Goal: Task Accomplishment & Management: Manage account settings

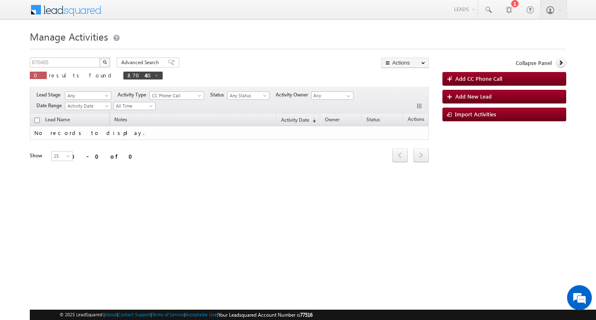
click at [78, 60] on input "870465" at bounding box center [65, 63] width 71 height 10
type input "Search Activities"
click at [75, 58] on input "text" at bounding box center [65, 63] width 71 height 10
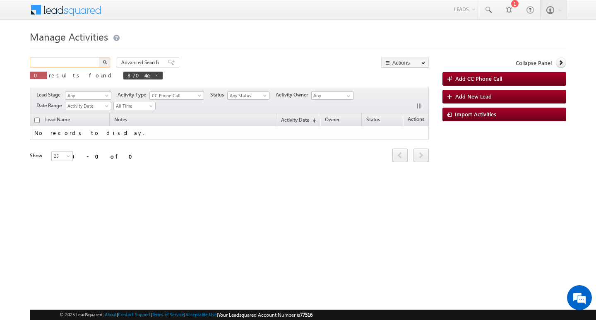
click at [72, 63] on input "text" at bounding box center [65, 63] width 71 height 10
paste input "867951"
type input "867951"
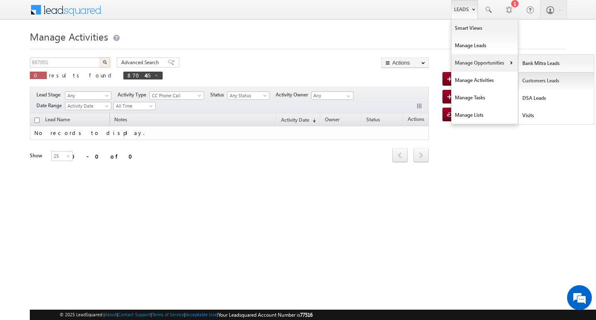
click at [541, 76] on link "Customers Leads" at bounding box center [557, 80] width 76 height 17
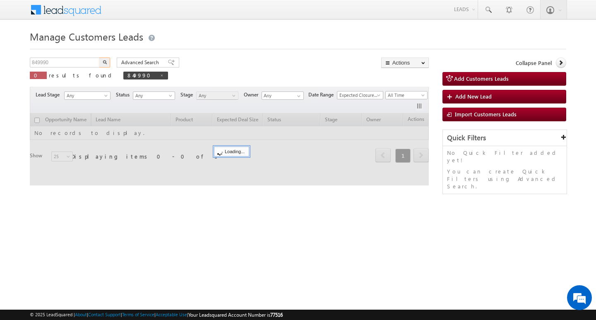
click at [75, 59] on input "849990" at bounding box center [65, 63] width 71 height 10
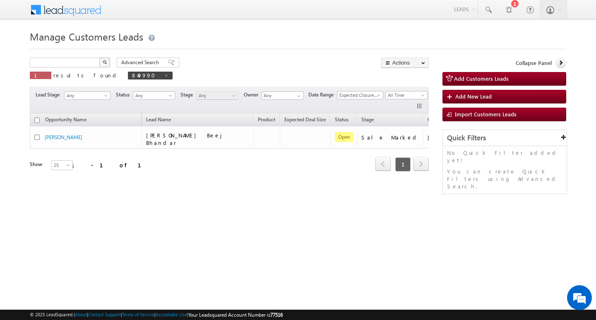
type input "Search Customers Leads"
click at [53, 64] on input "text" at bounding box center [65, 63] width 71 height 10
paste input "867951"
type input "867951"
click at [99, 58] on button "button" at bounding box center [104, 63] width 11 height 10
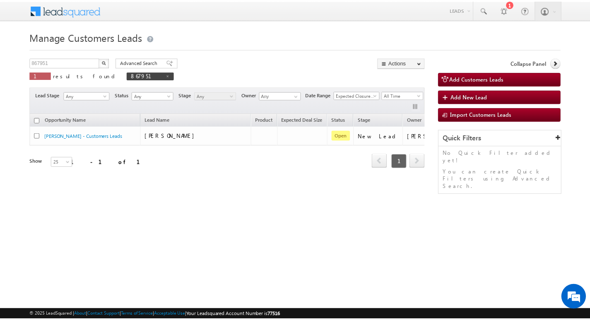
scroll to position [0, 34]
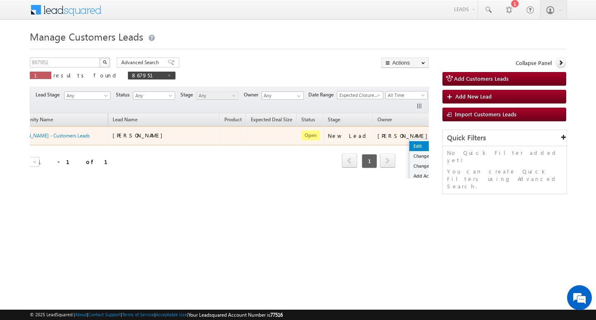
click at [409, 145] on link "Edit" at bounding box center [429, 146] width 41 height 10
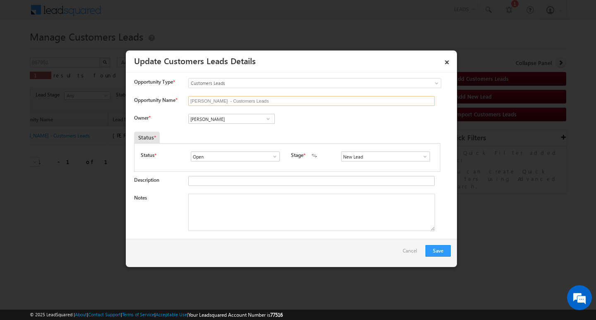
click at [278, 96] on input "[PERSON_NAME] - Customers Leads" at bounding box center [311, 101] width 246 height 10
click at [240, 99] on input "Opportunity Name *" at bounding box center [311, 101] width 246 height 10
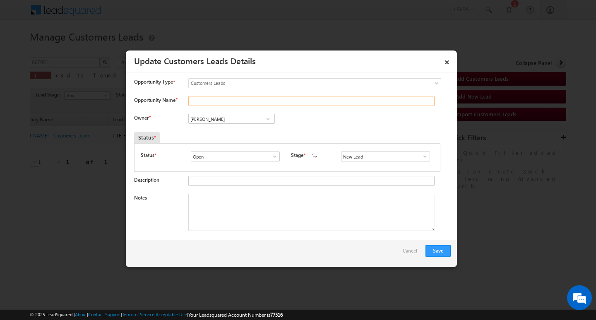
paste input ""MUKALMA""
type input ""MUKALMA""
click at [245, 118] on input "[PERSON_NAME]" at bounding box center [231, 119] width 87 height 10
click at [423, 155] on span at bounding box center [425, 156] width 8 height 7
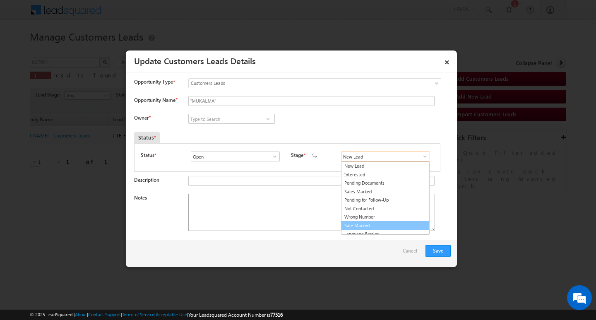
click at [398, 222] on link "Sale Marked" at bounding box center [385, 226] width 89 height 10
type input "Sale Marked"
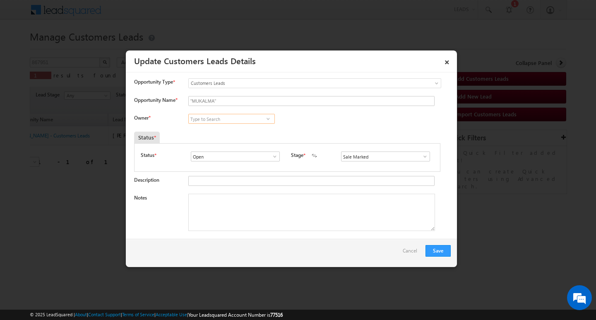
click at [226, 119] on input at bounding box center [231, 119] width 87 height 10
paste input "[PERSON_NAME]"
click at [244, 129] on link "[PERSON_NAME] [EMAIL_ADDRESS][DOMAIN_NAME]" at bounding box center [231, 132] width 87 height 16
type input "[PERSON_NAME]"
click at [262, 232] on div "Notes" at bounding box center [292, 214] width 317 height 41
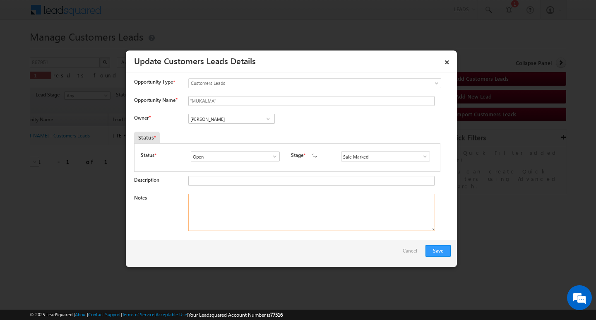
click at [253, 208] on textarea "Notes" at bounding box center [311, 212] width 247 height 37
click at [310, 207] on textarea "Notes" at bounding box center [311, 212] width 247 height 37
paste textarea "Customer Name : MAKLKUM / AG : 47Y// MOTHE INCONME : 15K // WORAK EXPW : 3Y ./ …"
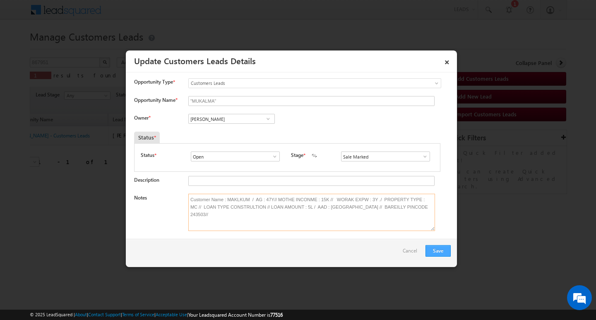
type textarea "Customer Name : MAKLKUM / AG : 47Y// MOTHE INCONME : 15K // WORAK EXPW : 3Y ./ …"
click at [436, 247] on button "Save" at bounding box center [438, 251] width 25 height 12
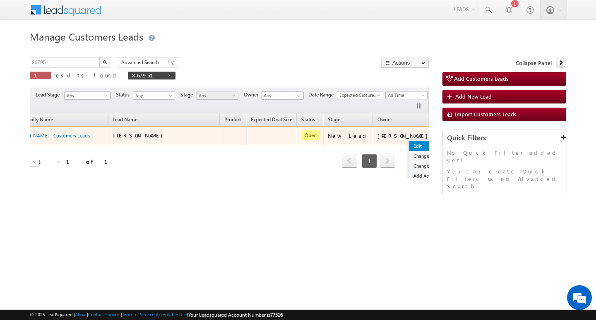
click at [409, 147] on link "Edit" at bounding box center [429, 146] width 41 height 10
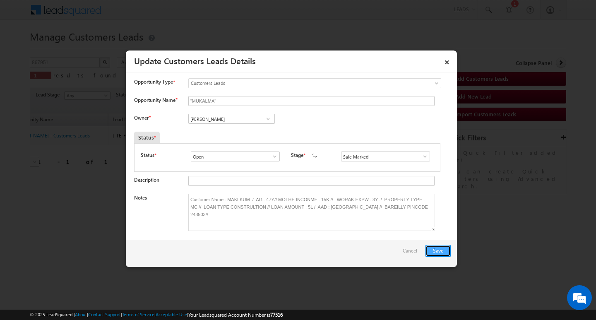
click at [428, 246] on button "Save" at bounding box center [438, 251] width 25 height 12
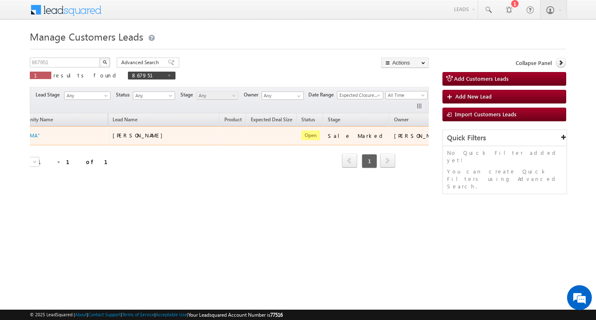
click at [149, 137] on span "[PERSON_NAME]" at bounding box center [140, 135] width 54 height 7
click at [155, 131] on td "[PERSON_NAME]" at bounding box center [164, 135] width 112 height 19
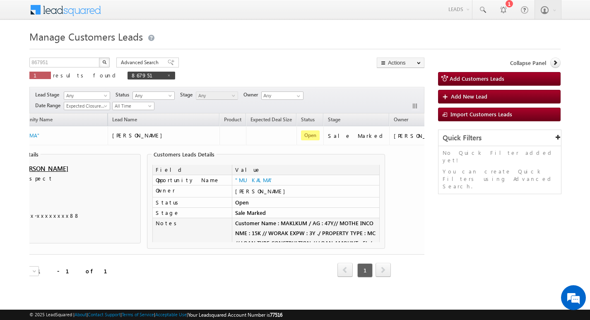
scroll to position [0, 0]
